Goal: Task Accomplishment & Management: Manage account settings

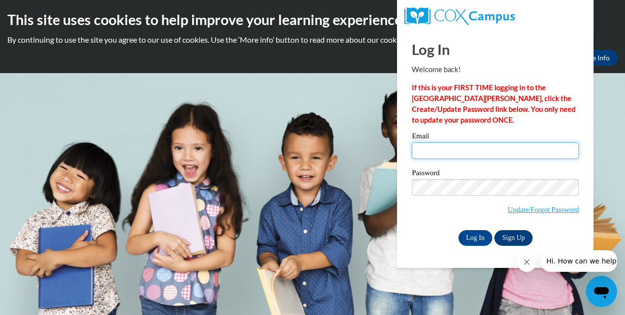
type input "thames_alicia08@yahoo.com"
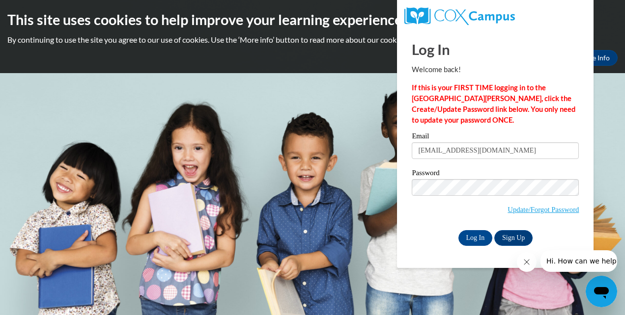
click at [422, 225] on div "Password Update/Forgot Password" at bounding box center [495, 198] width 167 height 58
click at [466, 240] on input "Log In" at bounding box center [475, 238] width 34 height 16
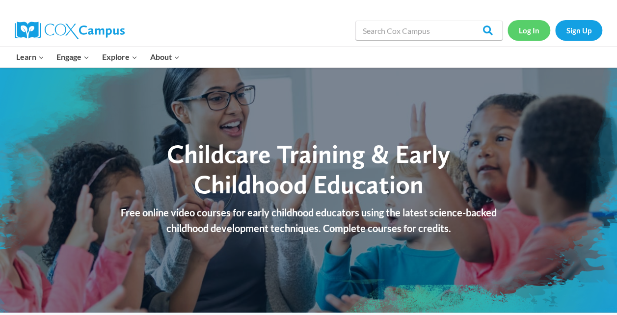
click at [521, 32] on link "Log In" at bounding box center [529, 30] width 43 height 20
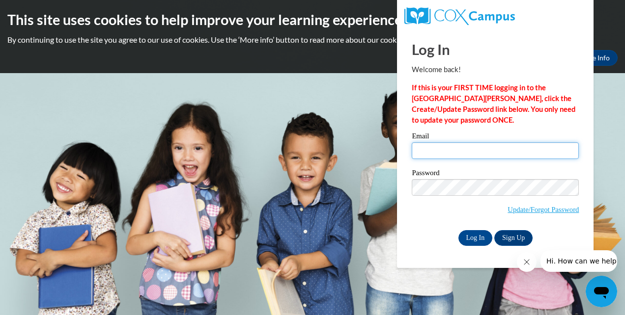
type input "thames_alicia08@yahoo.com"
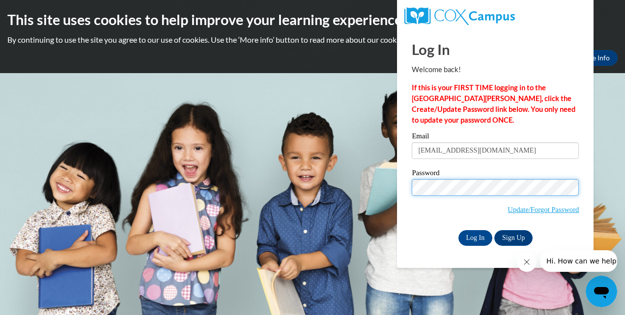
click at [458, 230] on input "Log In" at bounding box center [475, 238] width 34 height 16
